Goal: Information Seeking & Learning: Learn about a topic

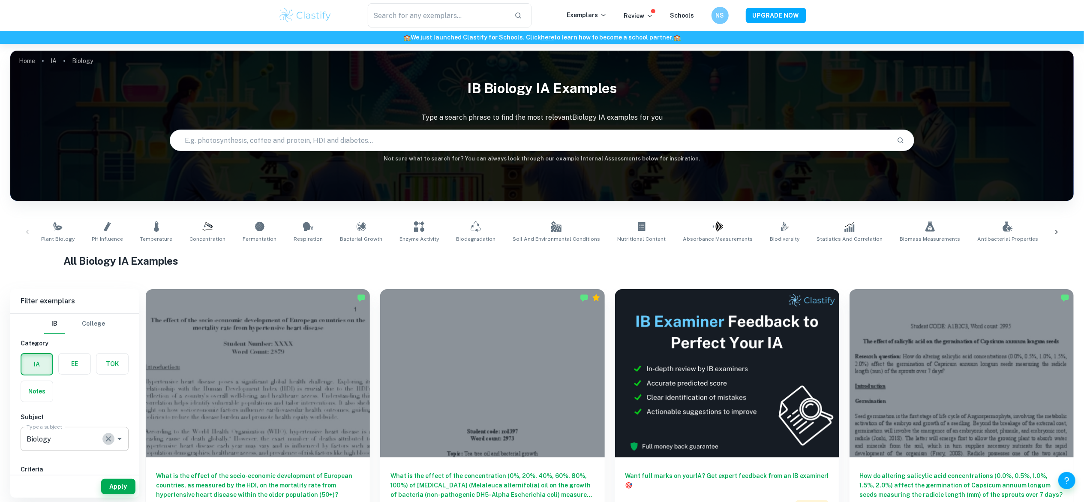
click at [105, 436] on icon "Clear" at bounding box center [108, 438] width 9 height 9
click at [116, 437] on icon "Open" at bounding box center [119, 438] width 10 height 10
click at [50, 484] on li "Biology" at bounding box center [75, 482] width 108 height 15
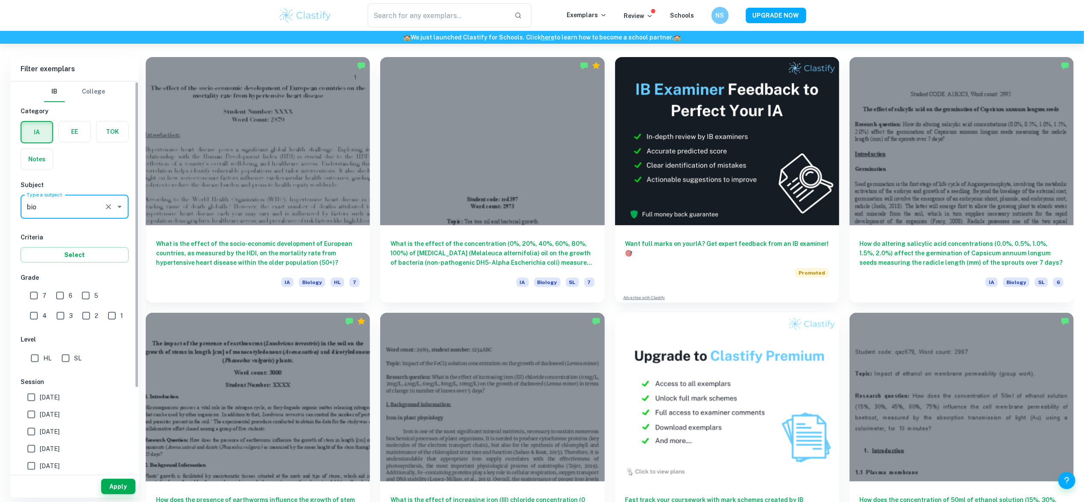
type input "Biology"
click at [34, 297] on input "7" at bounding box center [33, 295] width 17 height 17
checkbox input "true"
click at [39, 393] on input "[DATE]" at bounding box center [31, 396] width 17 height 17
checkbox input "true"
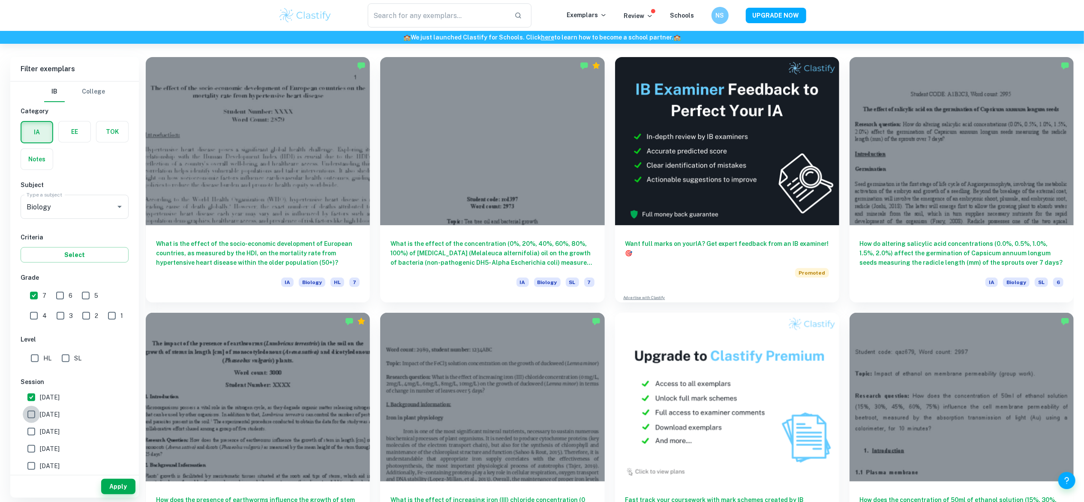
click at [33, 421] on input "[DATE]" at bounding box center [31, 414] width 17 height 17
checkbox input "true"
click at [30, 437] on input "[DATE]" at bounding box center [31, 431] width 17 height 17
checkbox input "true"
click at [29, 447] on input "[DATE]" at bounding box center [31, 448] width 17 height 17
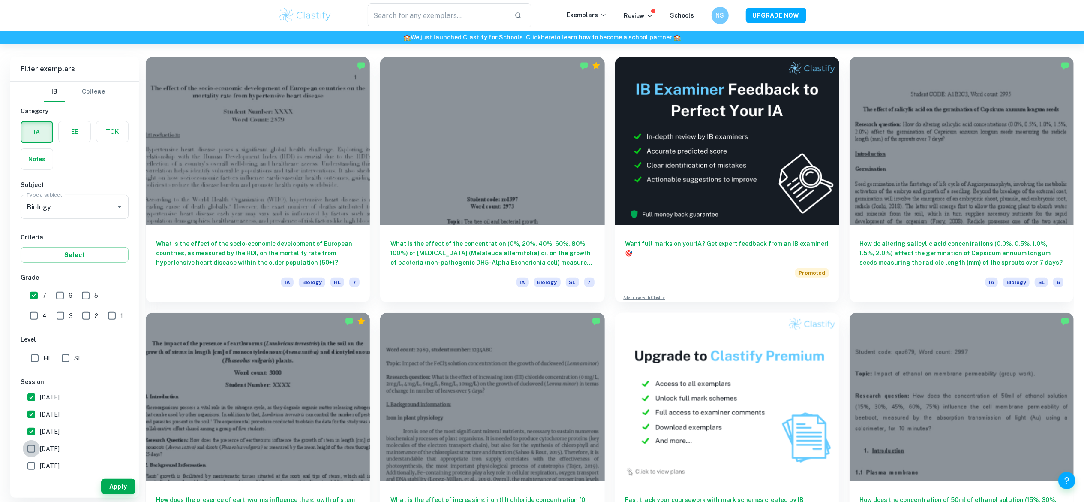
checkbox input "true"
click at [112, 483] on button "Apply" at bounding box center [118, 485] width 34 height 15
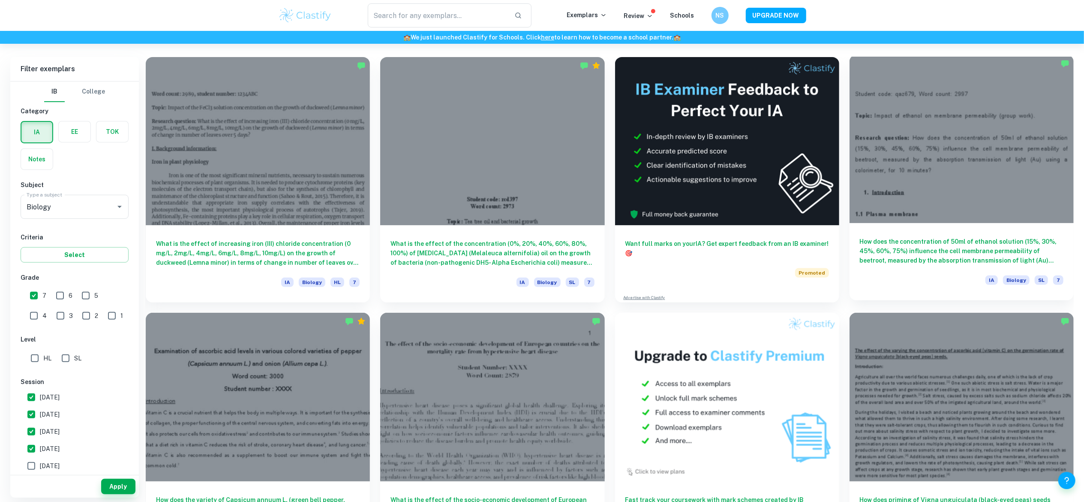
click at [976, 226] on div "How does the concentration of 50ml of [MEDICAL_DATA] (15%, 30%, 45%, 60%, 75%) …" at bounding box center [962, 261] width 224 height 77
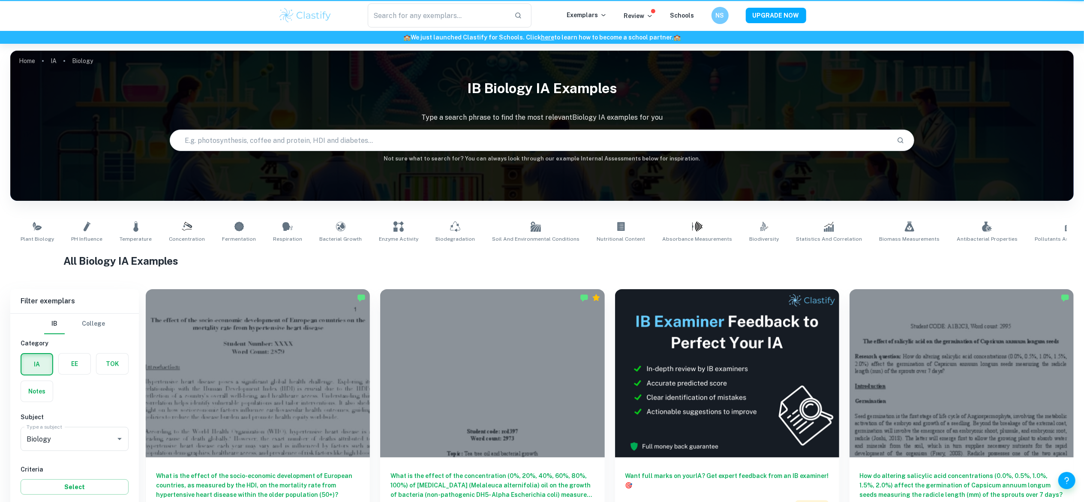
scroll to position [232, 0]
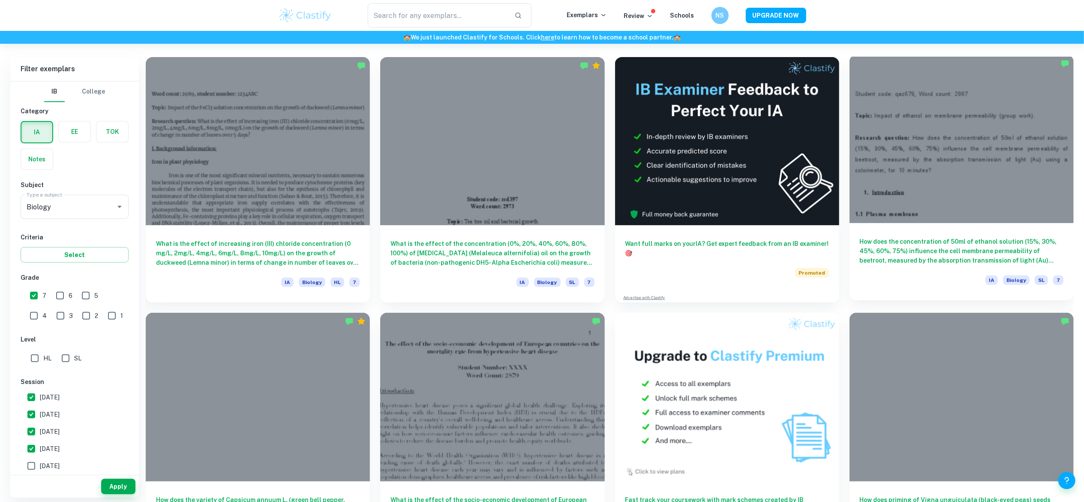
click at [1006, 233] on div "How does the concentration of 50ml of [MEDICAL_DATA] (15%, 30%, 45%, 60%, 75%) …" at bounding box center [962, 261] width 224 height 77
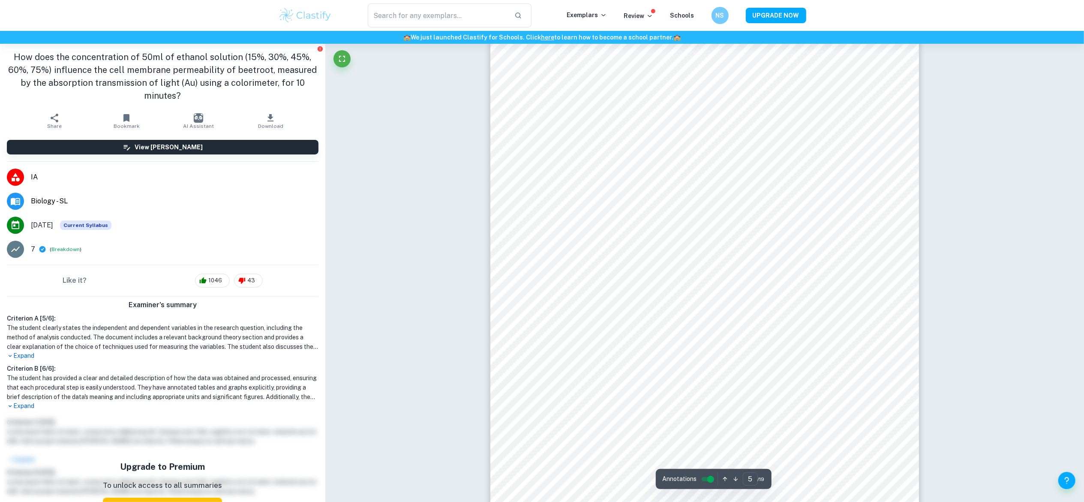
scroll to position [2649, 0]
type input "1"
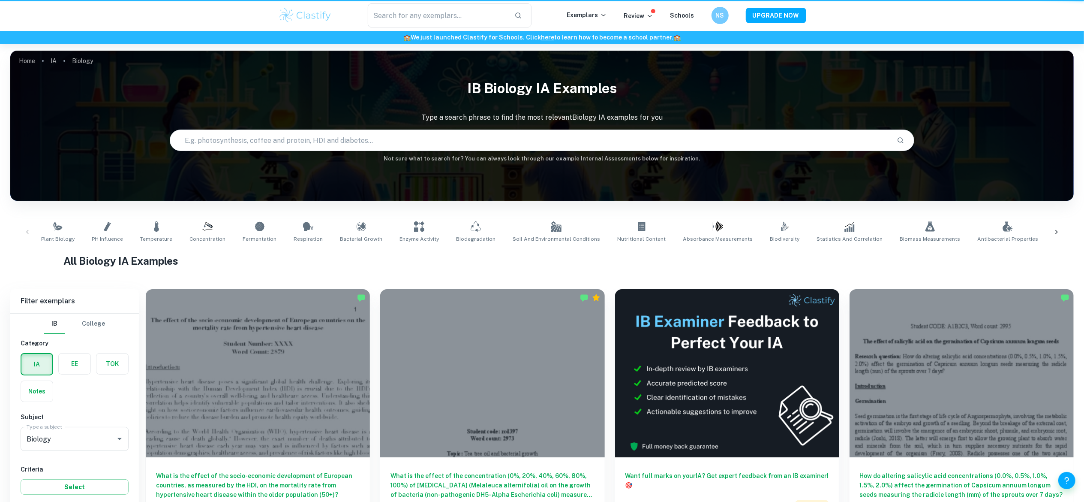
scroll to position [232, 0]
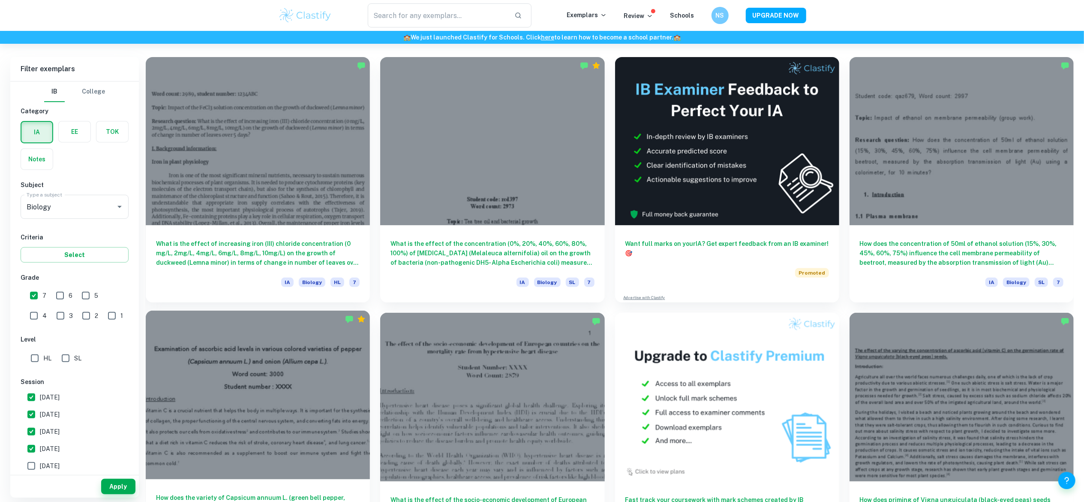
click at [282, 382] on div at bounding box center [258, 394] width 224 height 168
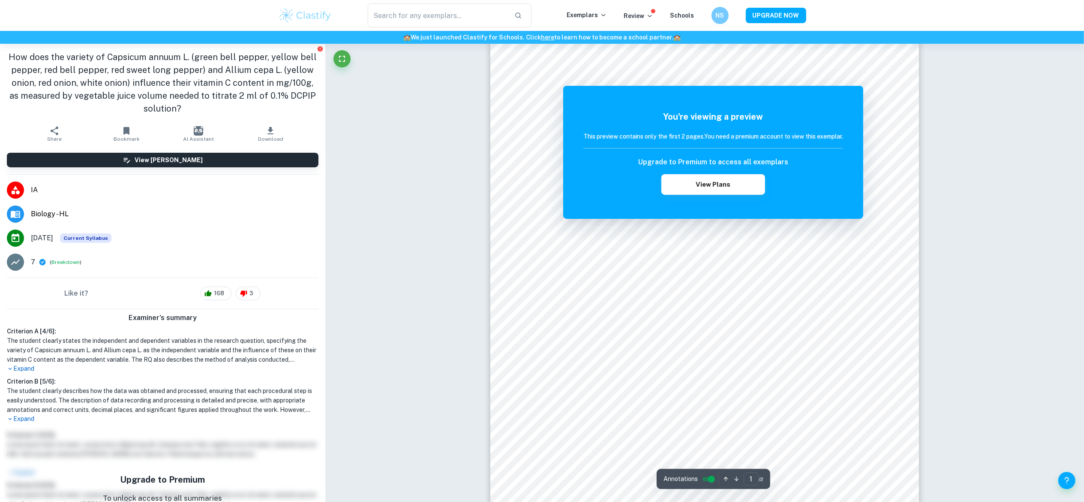
scroll to position [124, 0]
